Goal: Check status: Check status

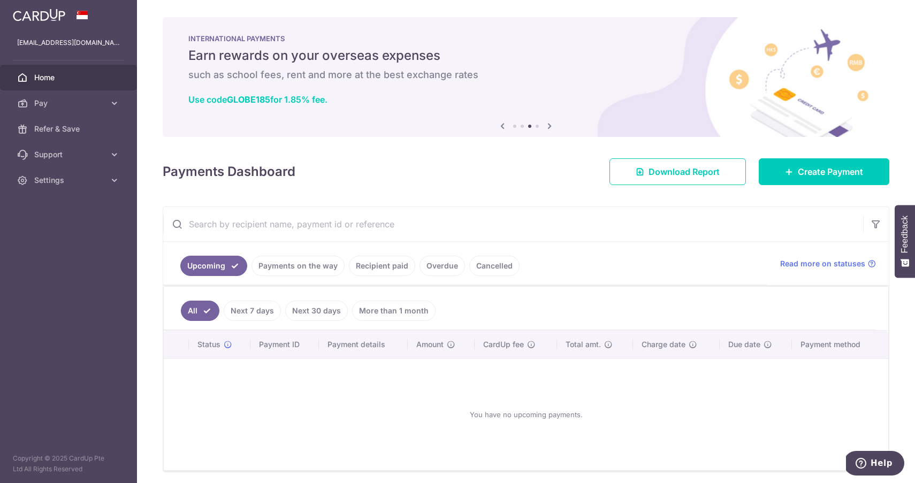
click at [337, 269] on link "Payments on the way" at bounding box center [298, 266] width 93 height 20
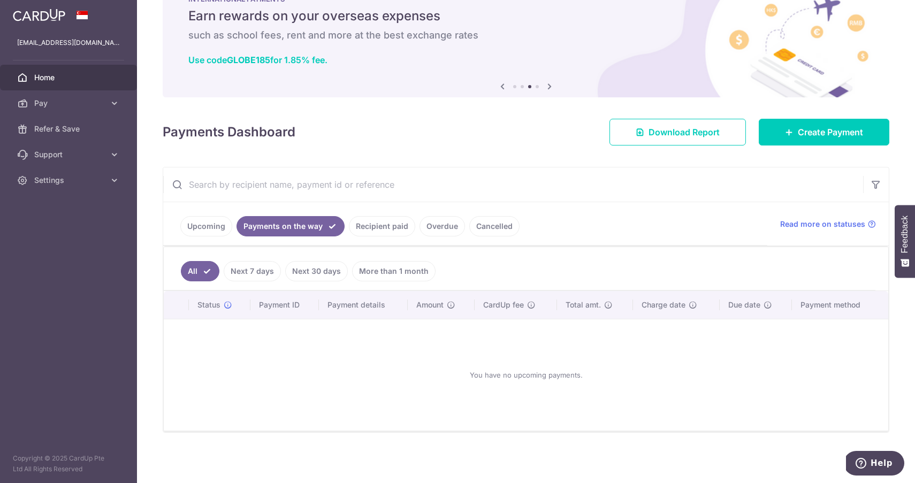
click at [271, 281] on link "Next 7 days" at bounding box center [252, 271] width 57 height 20
